Goal: Check status

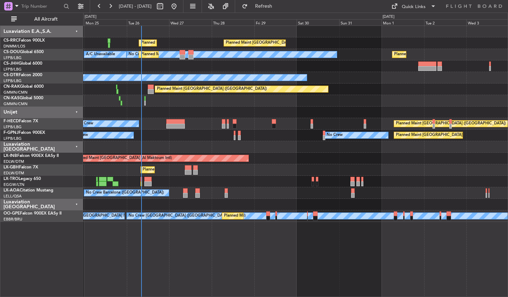
click at [230, 261] on div "Planned Maint [GEOGRAPHIC_DATA] ([GEOGRAPHIC_DATA]) Planned Maint [GEOGRAPHIC_D…" at bounding box center [295, 162] width 425 height 272
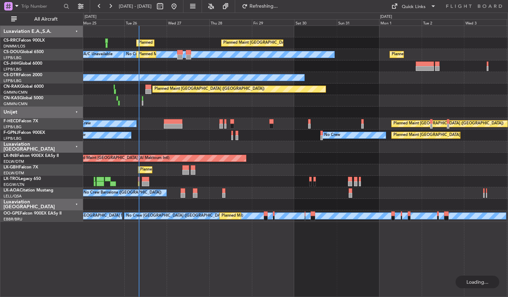
click at [279, 254] on div "Planned Maint [GEOGRAPHIC_DATA] ([GEOGRAPHIC_DATA]) Planned Maint [GEOGRAPHIC_D…" at bounding box center [295, 162] width 425 height 272
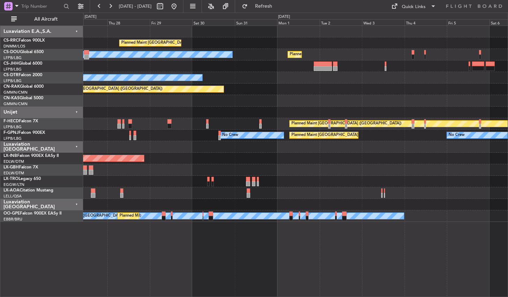
click at [368, 239] on div "Planned Maint [GEOGRAPHIC_DATA] ([GEOGRAPHIC_DATA]) Planned Maint [GEOGRAPHIC_D…" at bounding box center [295, 162] width 425 height 272
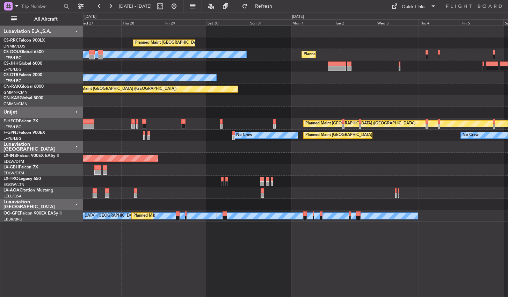
click at [203, 257] on div "Planned Maint [GEOGRAPHIC_DATA] ([GEOGRAPHIC_DATA]) Planned Maint [GEOGRAPHIC_D…" at bounding box center [295, 162] width 425 height 272
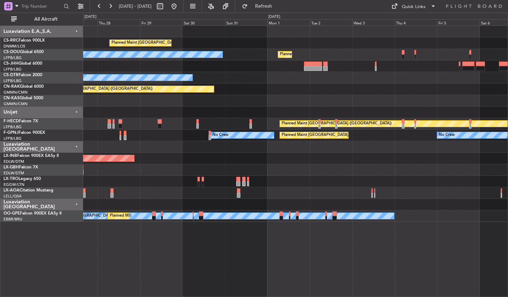
click at [222, 251] on div "Planned Maint [GEOGRAPHIC_DATA] ([GEOGRAPHIC_DATA]) Planned Maint [GEOGRAPHIC_D…" at bounding box center [295, 162] width 425 height 272
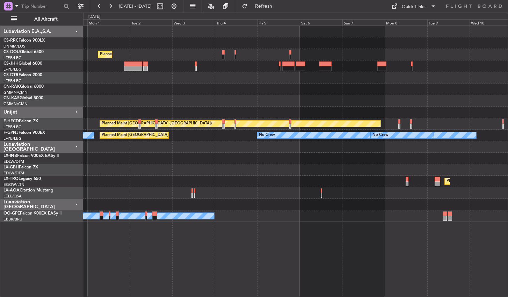
click at [250, 236] on div "Planned Maint [GEOGRAPHIC_DATA] ([GEOGRAPHIC_DATA]) Planned Maint [GEOGRAPHIC_D…" at bounding box center [295, 162] width 425 height 272
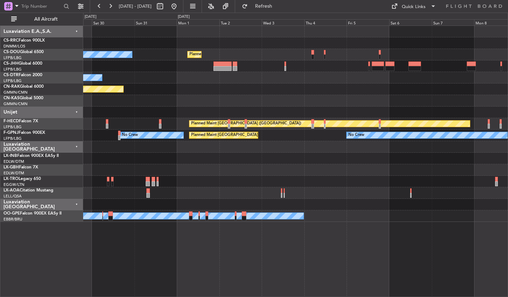
click at [283, 242] on div "Planned Maint [GEOGRAPHIC_DATA] ([GEOGRAPHIC_DATA]) Planned Maint [GEOGRAPHIC_D…" at bounding box center [295, 162] width 425 height 272
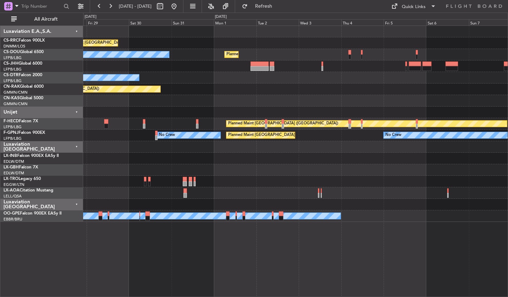
click at [278, 239] on div "Planned Maint [GEOGRAPHIC_DATA] ([GEOGRAPHIC_DATA]) Planned Maint [GEOGRAPHIC_D…" at bounding box center [295, 162] width 425 height 272
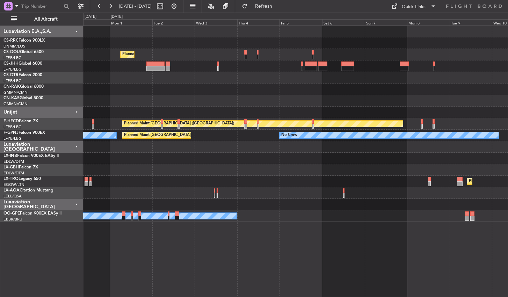
click at [221, 229] on div "Planned Maint [GEOGRAPHIC_DATA] ([GEOGRAPHIC_DATA]) Planned Maint [GEOGRAPHIC_D…" at bounding box center [295, 162] width 425 height 272
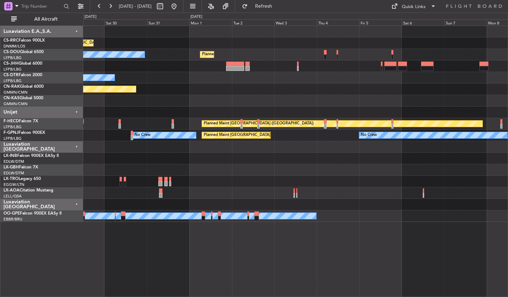
click at [291, 231] on div "Planned Maint [GEOGRAPHIC_DATA] ([GEOGRAPHIC_DATA]) Planned Maint [GEOGRAPHIC_D…" at bounding box center [295, 162] width 425 height 272
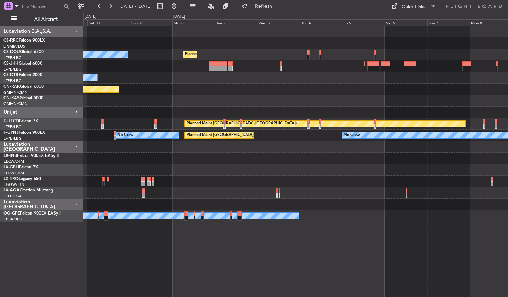
click at [240, 231] on div "Planned Maint [GEOGRAPHIC_DATA] ([GEOGRAPHIC_DATA]) Planned Maint [GEOGRAPHIC_D…" at bounding box center [295, 162] width 425 height 272
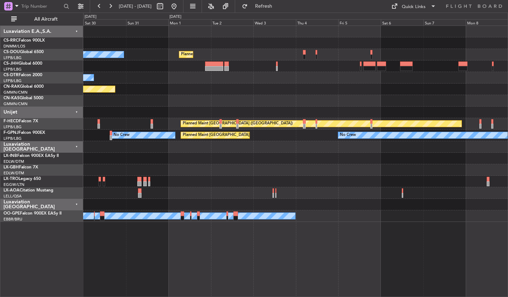
click at [291, 238] on div "Planned Maint [GEOGRAPHIC_DATA] ([GEOGRAPHIC_DATA]) Planned Maint [GEOGRAPHIC_D…" at bounding box center [295, 162] width 425 height 272
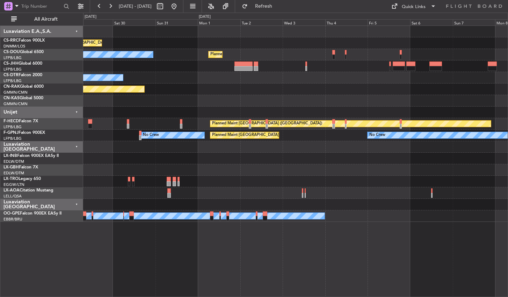
click at [198, 252] on div "Planned Maint [GEOGRAPHIC_DATA] ([GEOGRAPHIC_DATA]) Planned Maint [GEOGRAPHIC_D…" at bounding box center [295, 162] width 425 height 272
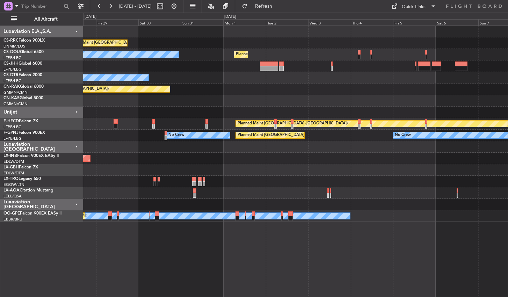
click at [251, 240] on div "Planned Maint [GEOGRAPHIC_DATA] ([GEOGRAPHIC_DATA]) Planned Maint [GEOGRAPHIC_D…" at bounding box center [295, 162] width 425 height 272
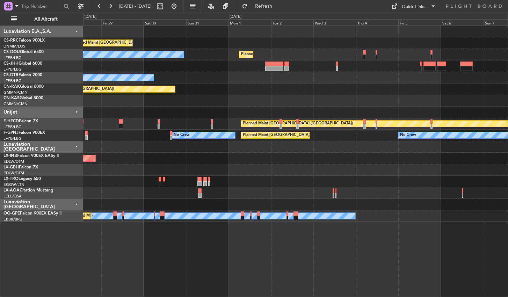
click at [248, 245] on div "Planned Maint [GEOGRAPHIC_DATA] ([GEOGRAPHIC_DATA]) Planned Maint [GEOGRAPHIC_D…" at bounding box center [295, 162] width 425 height 272
click at [250, 231] on div "Planned Maint [GEOGRAPHIC_DATA] ([GEOGRAPHIC_DATA]) Planned Maint [GEOGRAPHIC_D…" at bounding box center [295, 162] width 425 height 272
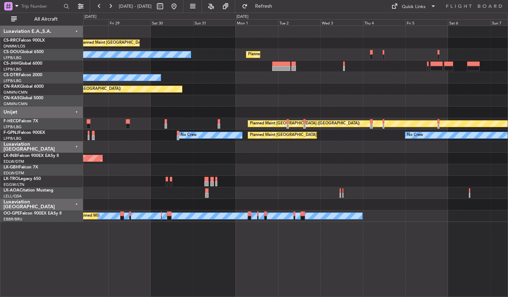
click at [250, 229] on div "Planned Maint [GEOGRAPHIC_DATA] ([GEOGRAPHIC_DATA]) Planned Maint [GEOGRAPHIC_D…" at bounding box center [295, 162] width 425 height 272
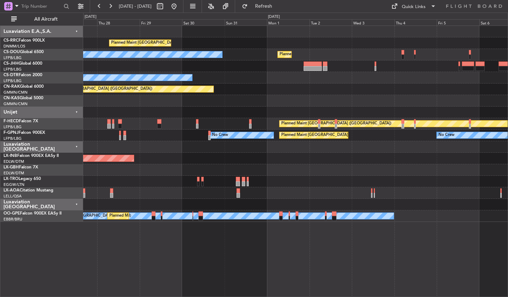
click at [275, 235] on div "Planned Maint [GEOGRAPHIC_DATA] ([GEOGRAPHIC_DATA]) Planned Maint [GEOGRAPHIC_D…" at bounding box center [295, 162] width 425 height 272
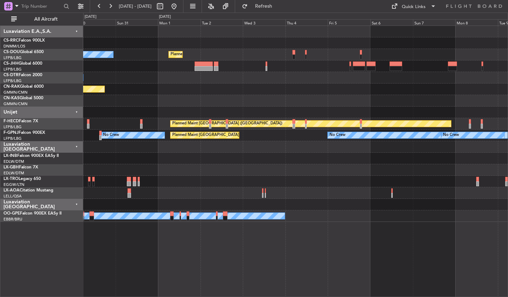
click at [344, 273] on div "Planned Maint [GEOGRAPHIC_DATA] ([GEOGRAPHIC_DATA]) Planned Maint [GEOGRAPHIC_D…" at bounding box center [295, 162] width 425 height 272
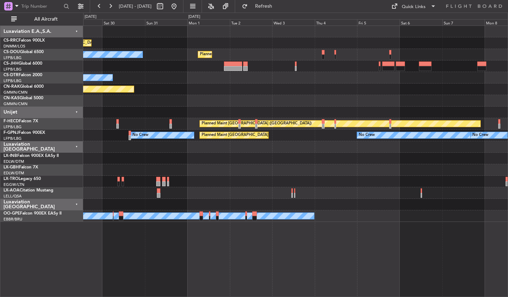
click at [368, 246] on div "Planned Maint [GEOGRAPHIC_DATA] ([GEOGRAPHIC_DATA]) Planned Maint [GEOGRAPHIC_D…" at bounding box center [295, 162] width 425 height 272
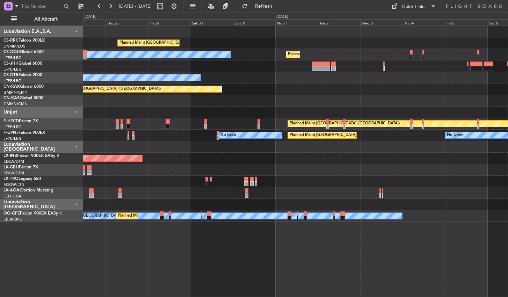
click at [401, 250] on div "Planned Maint [GEOGRAPHIC_DATA] ([GEOGRAPHIC_DATA]) Planned Maint [GEOGRAPHIC_D…" at bounding box center [295, 162] width 425 height 272
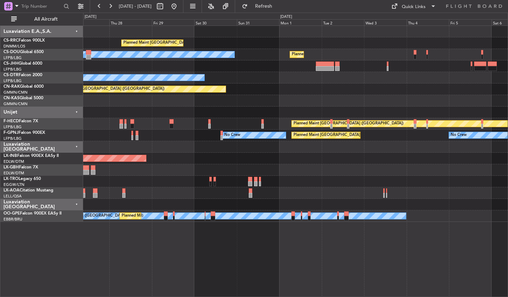
click at [399, 247] on div "Planned Maint [GEOGRAPHIC_DATA] ([GEOGRAPHIC_DATA]) Planned Maint [GEOGRAPHIC_D…" at bounding box center [295, 162] width 425 height 272
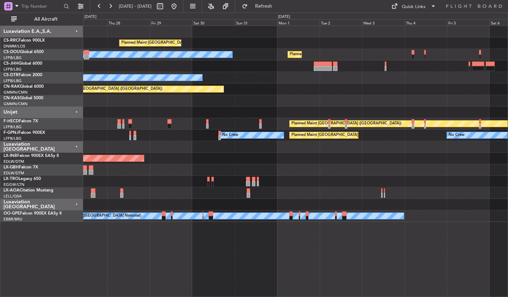
click at [326, 246] on div "Planned Maint [GEOGRAPHIC_DATA] ([GEOGRAPHIC_DATA]) Planned Maint [GEOGRAPHIC_D…" at bounding box center [295, 162] width 425 height 272
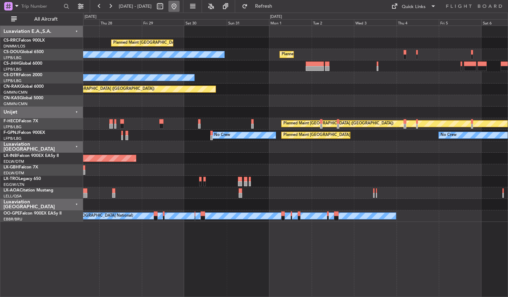
click at [180, 7] on button at bounding box center [173, 6] width 11 height 11
